Goal: Information Seeking & Learning: Find specific fact

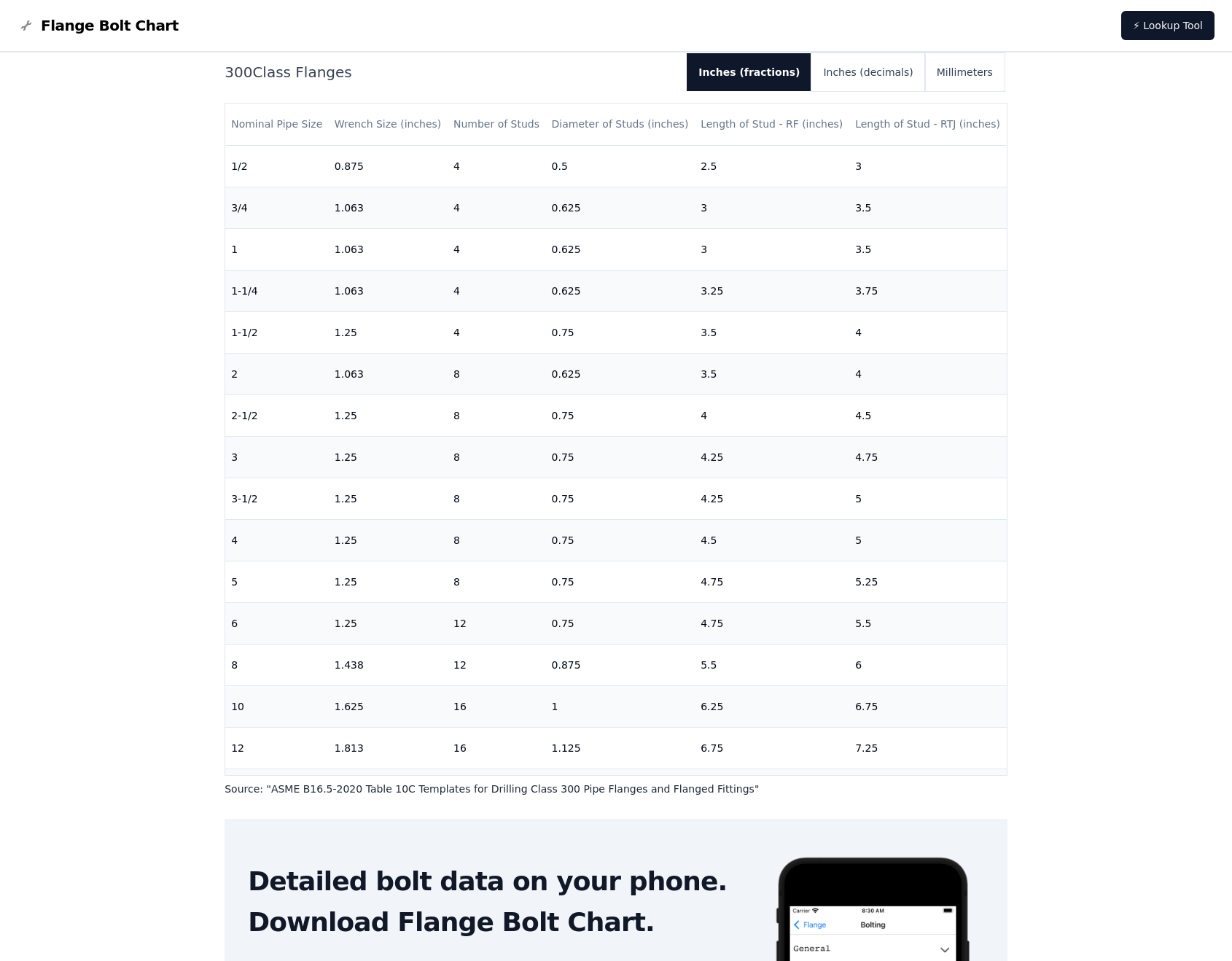
scroll to position [146, 0]
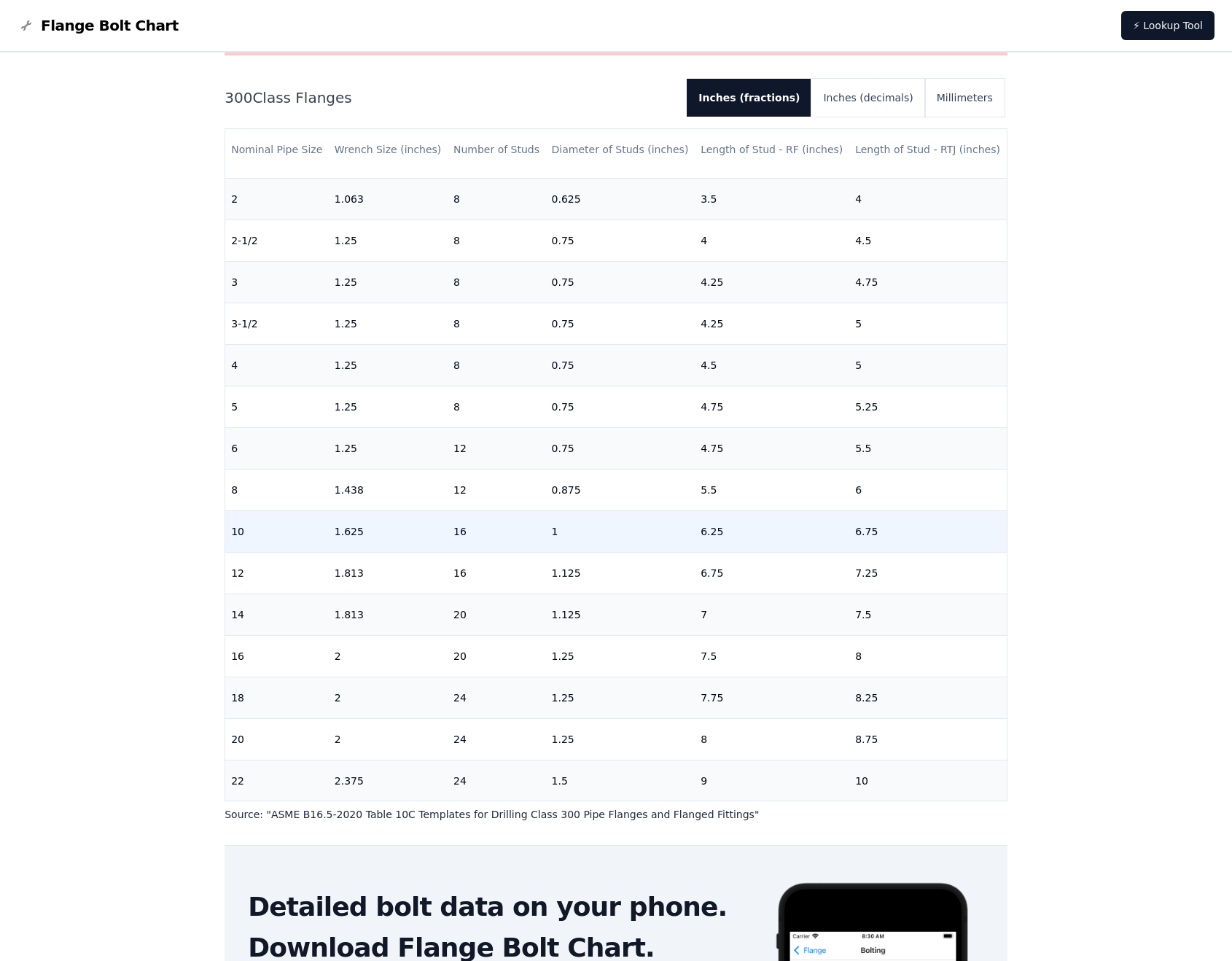
scroll to position [181, 0]
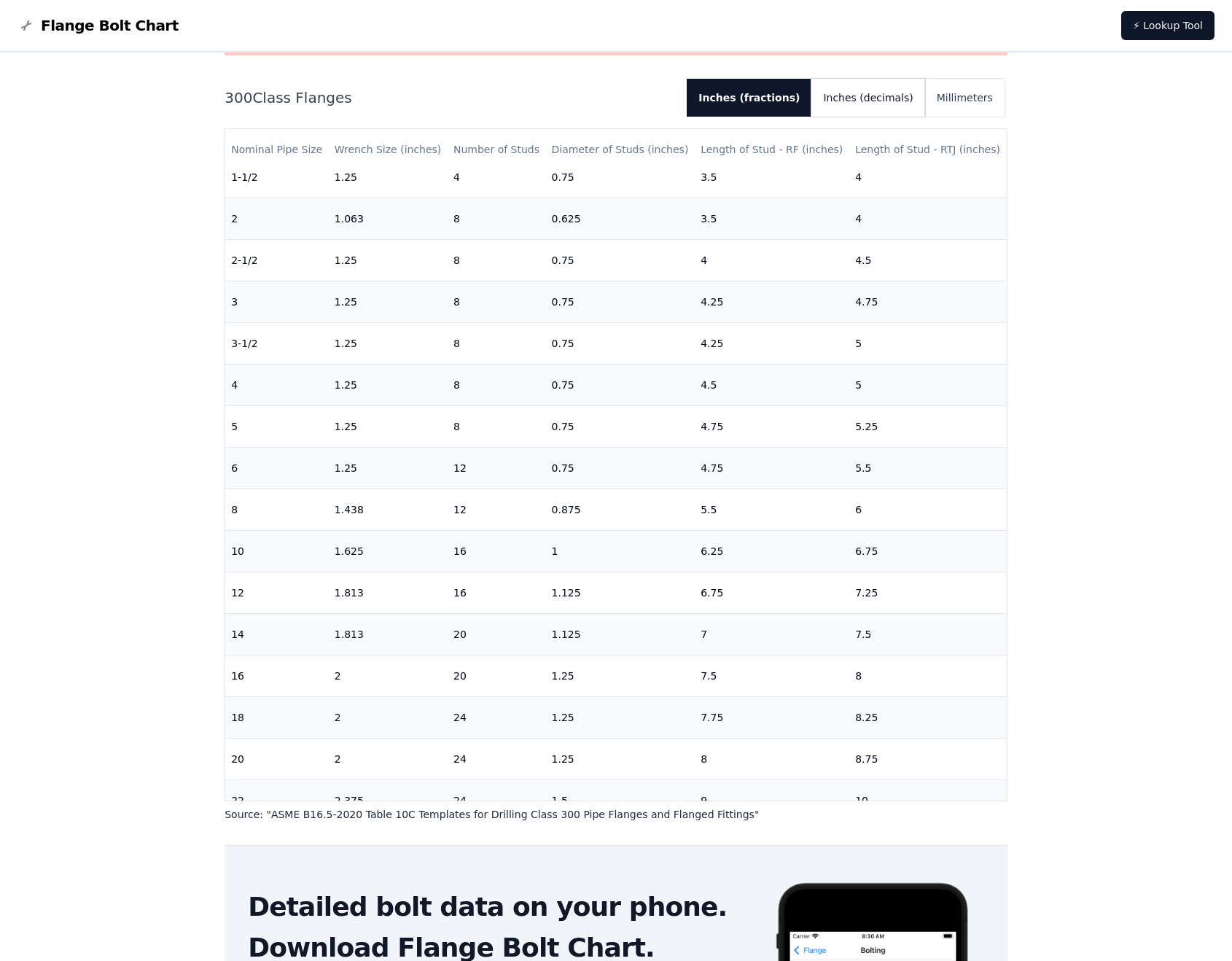
click at [867, 104] on button "Inches (decimals)" at bounding box center [868, 98] width 113 height 38
click at [767, 98] on button "Inches (fractions)" at bounding box center [744, 98] width 112 height 38
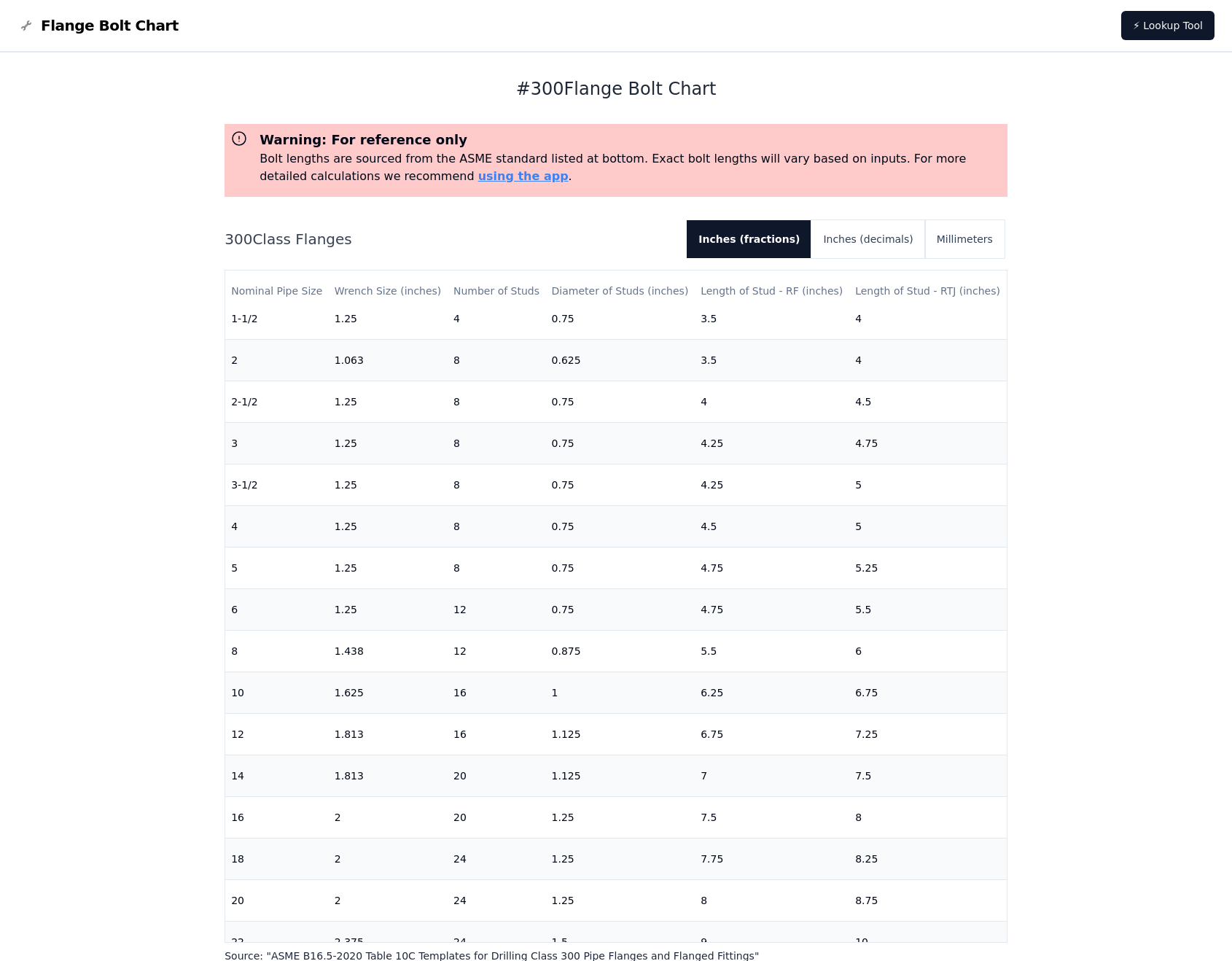
scroll to position [0, 0]
